Goal: Find specific page/section: Find specific page/section

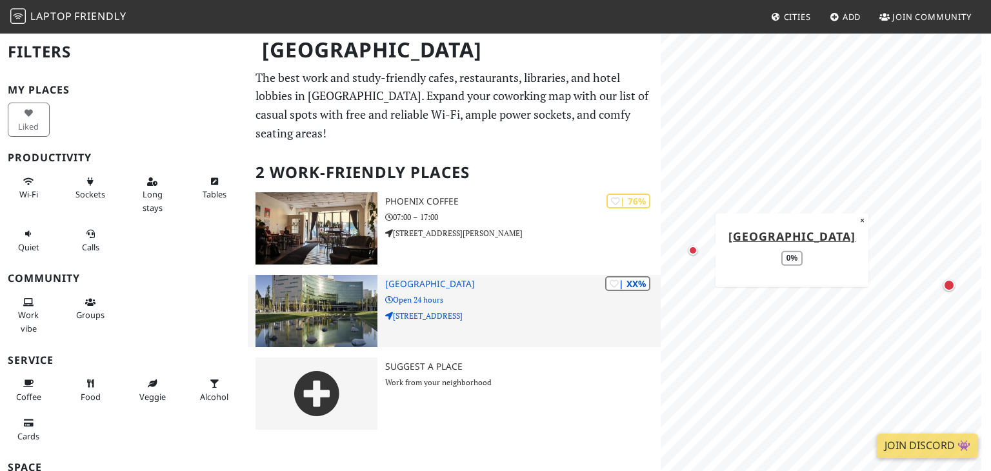
click at [333, 297] on img at bounding box center [316, 311] width 122 height 72
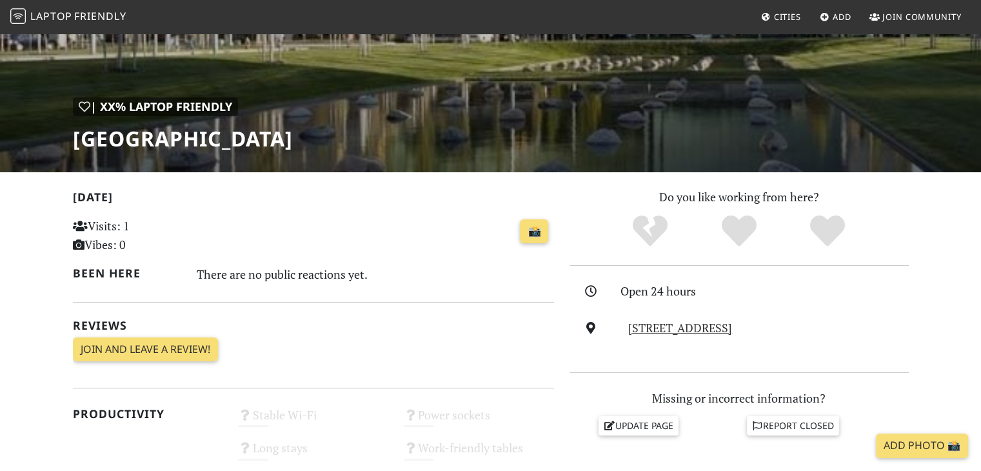
scroll to position [129, 0]
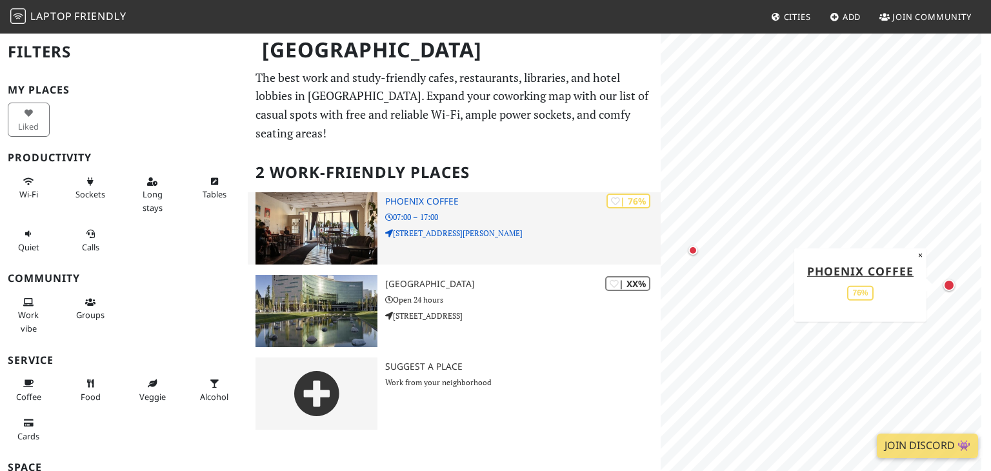
click at [333, 224] on img at bounding box center [316, 228] width 122 height 72
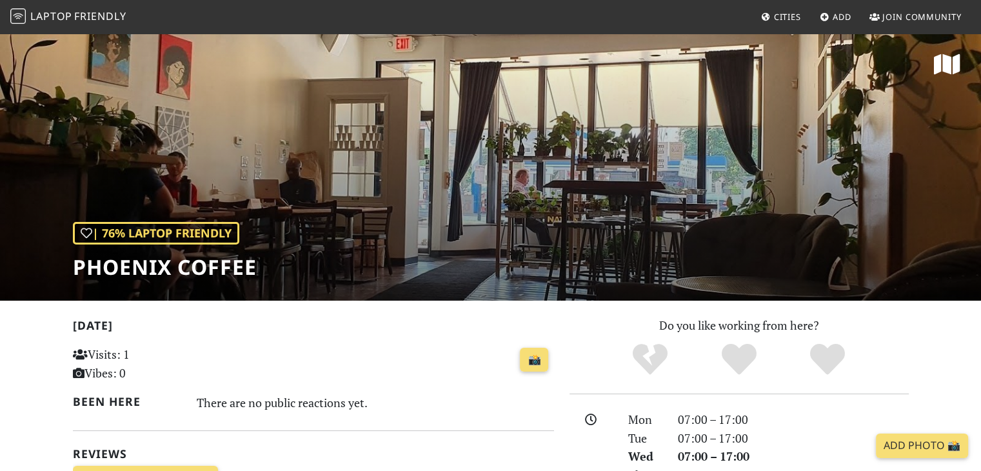
drag, startPoint x: 552, startPoint y: 204, endPoint x: 392, endPoint y: 195, distance: 160.2
click at [393, 195] on div "| 76% Laptop Friendly Phoenix Coffee" at bounding box center [490, 166] width 981 height 268
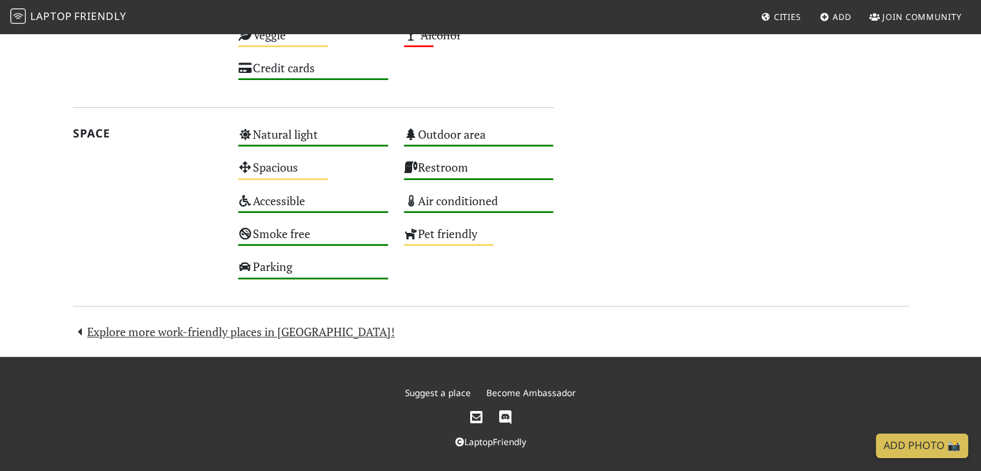
scroll to position [747, 0]
